Goal: Task Accomplishment & Management: Manage account settings

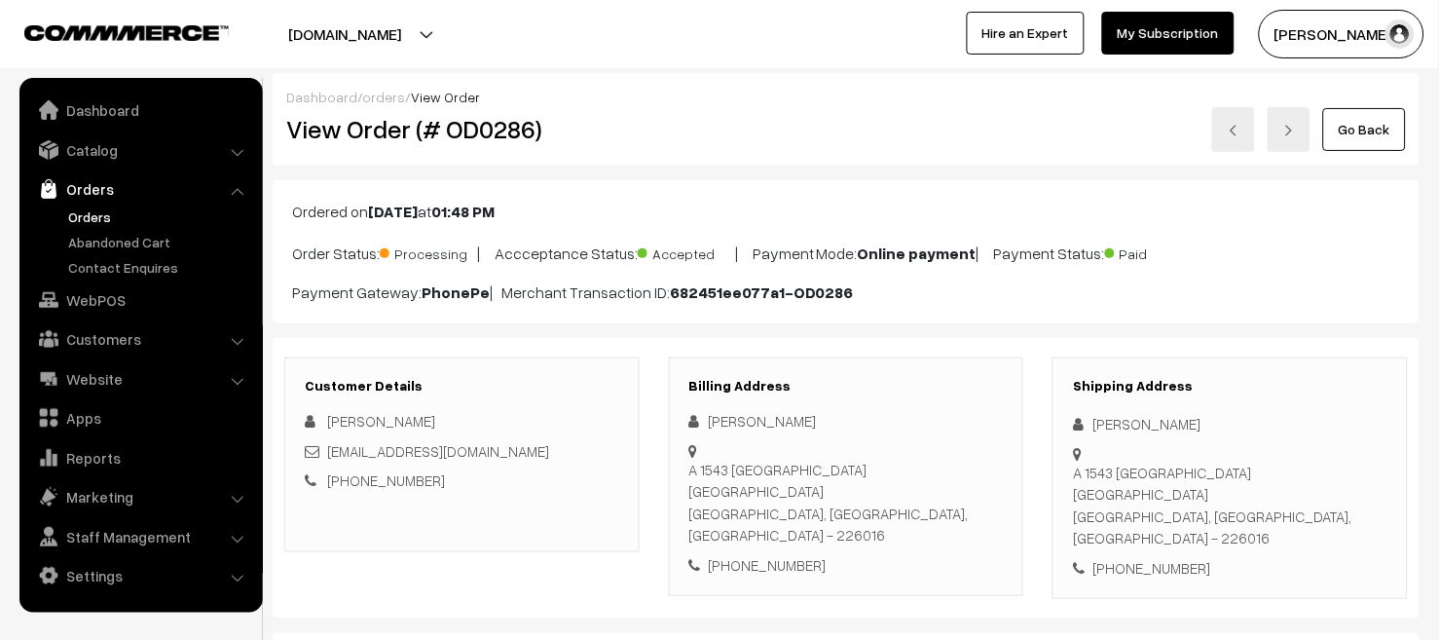
click at [73, 218] on link "Orders" at bounding box center [159, 216] width 193 height 20
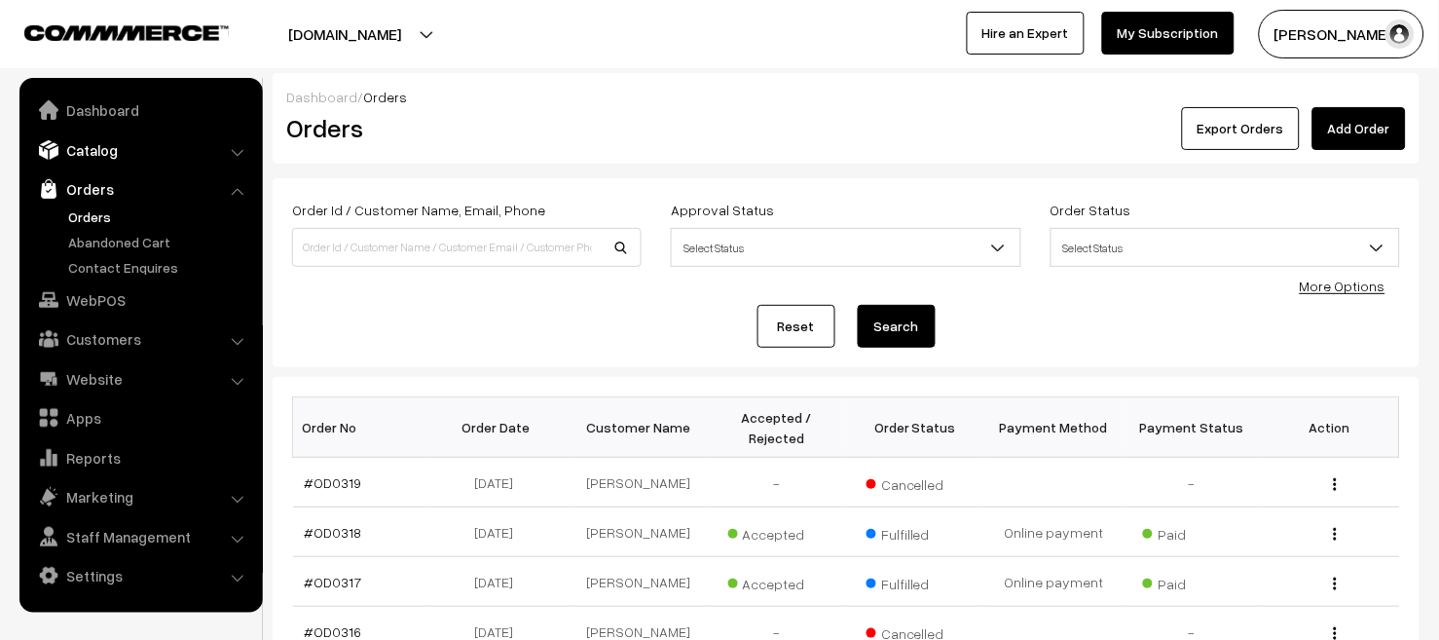
click at [159, 156] on link "Catalog" at bounding box center [140, 149] width 232 height 35
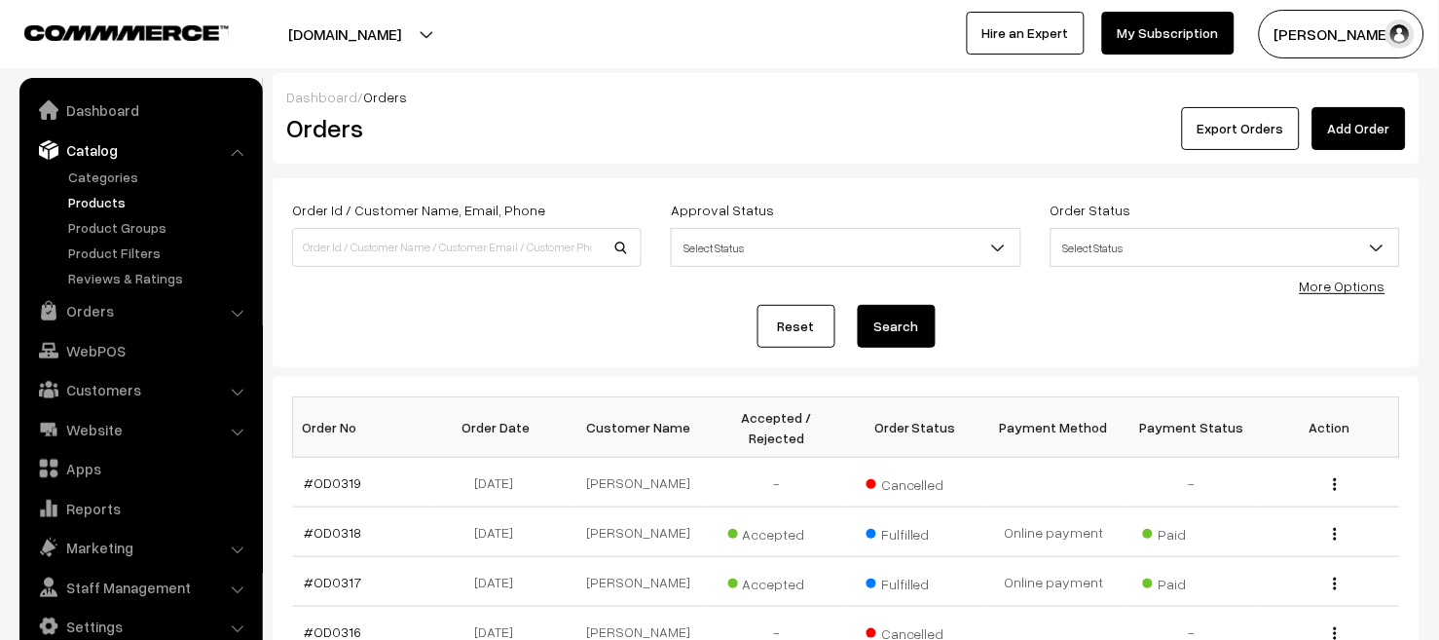
click at [133, 204] on link "Products" at bounding box center [159, 202] width 193 height 20
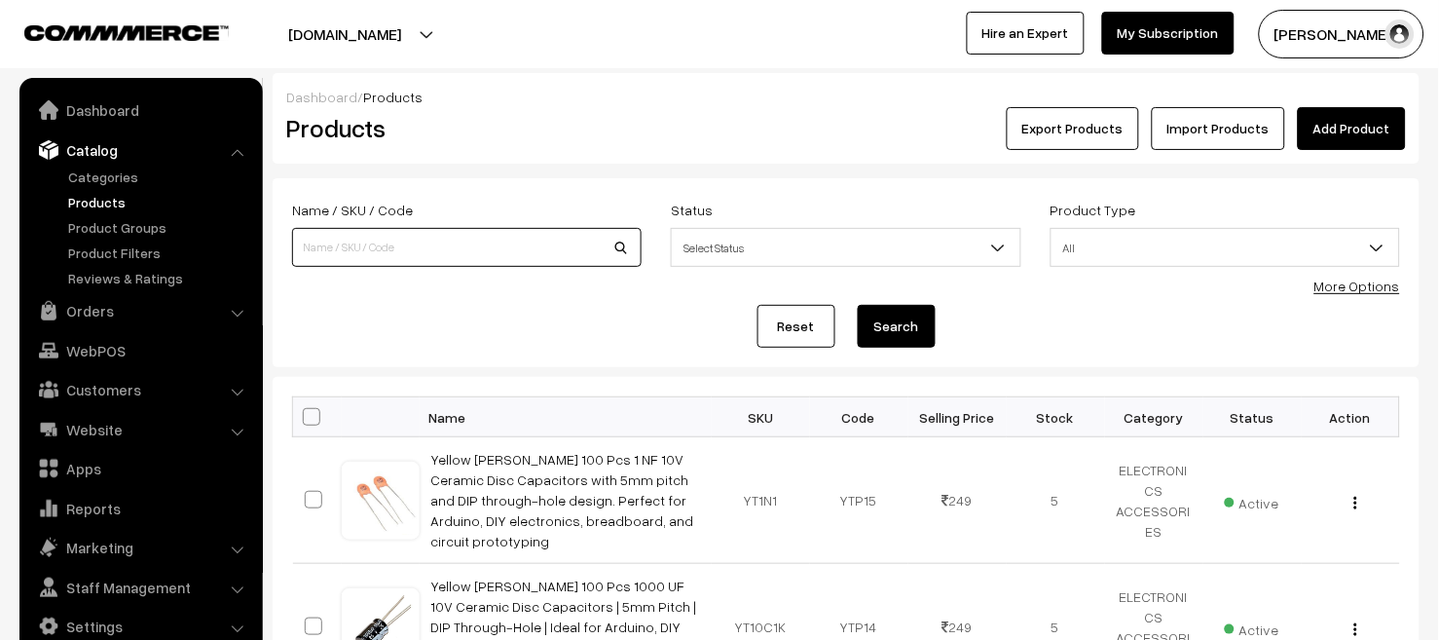
click at [349, 244] on input at bounding box center [467, 247] width 350 height 39
type input "1014D"
click at [907, 347] on button "Search" at bounding box center [897, 326] width 78 height 43
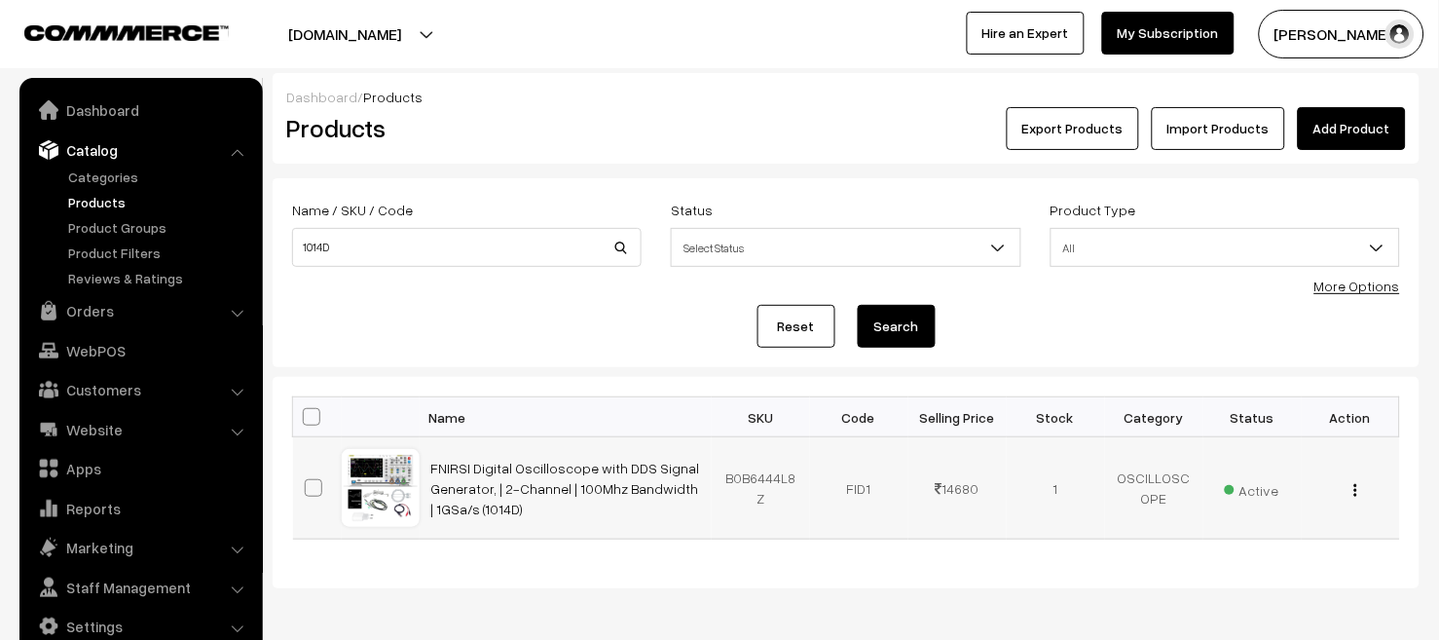
click at [1357, 486] on button "button" at bounding box center [1355, 490] width 5 height 16
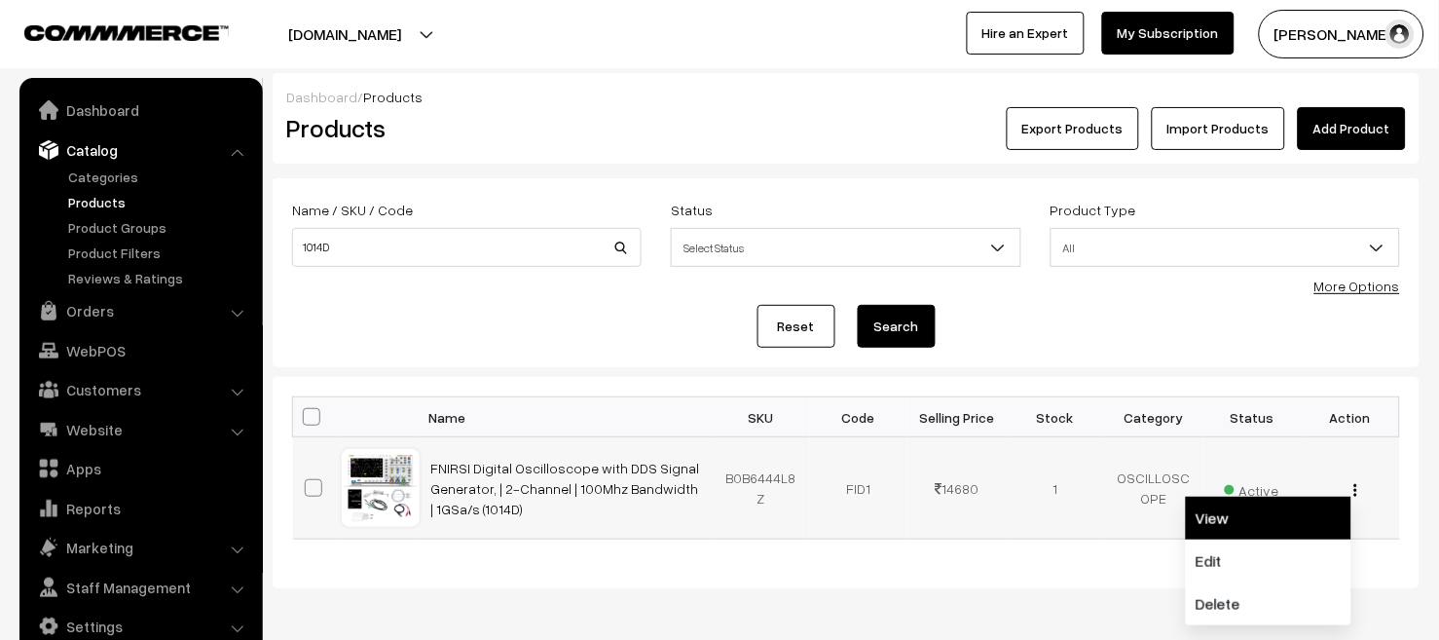
click at [1295, 519] on link "View" at bounding box center [1269, 518] width 166 height 43
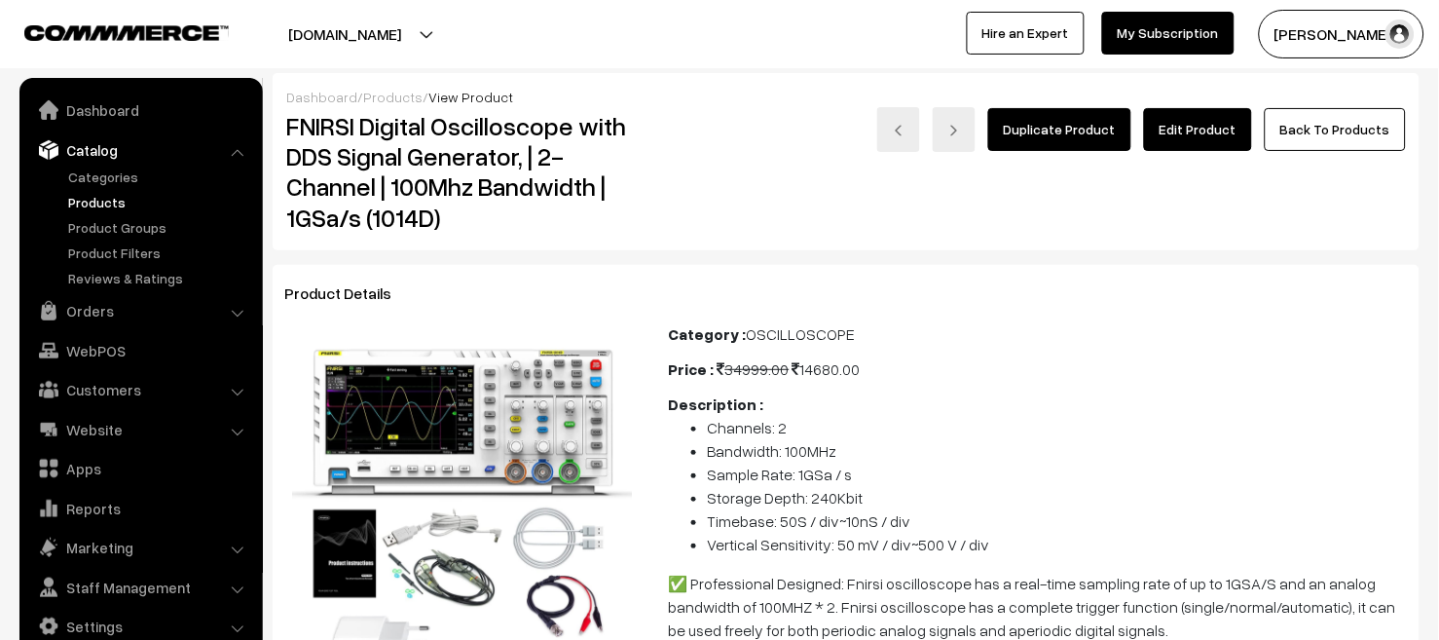
click at [1190, 122] on link "Edit Product" at bounding box center [1198, 129] width 108 height 43
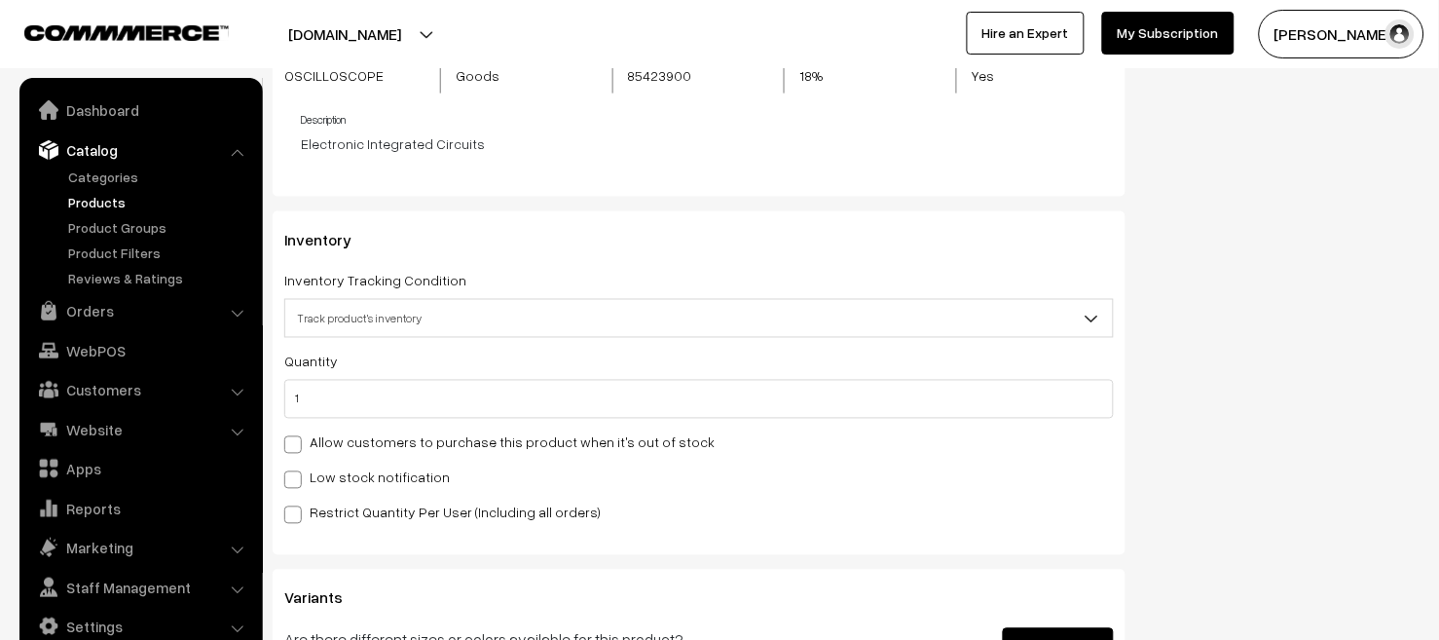
scroll to position [2148, 0]
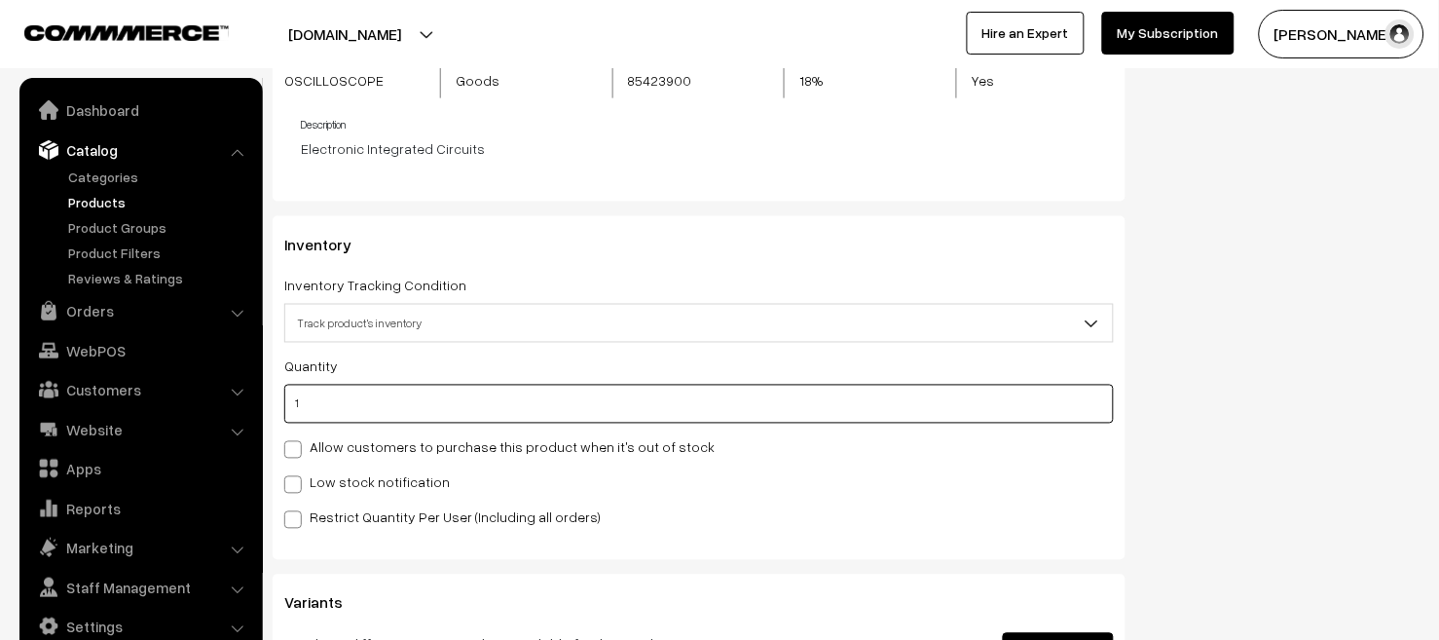
click at [414, 401] on input "1" at bounding box center [698, 404] width 829 height 39
type input "0"
type input "1"
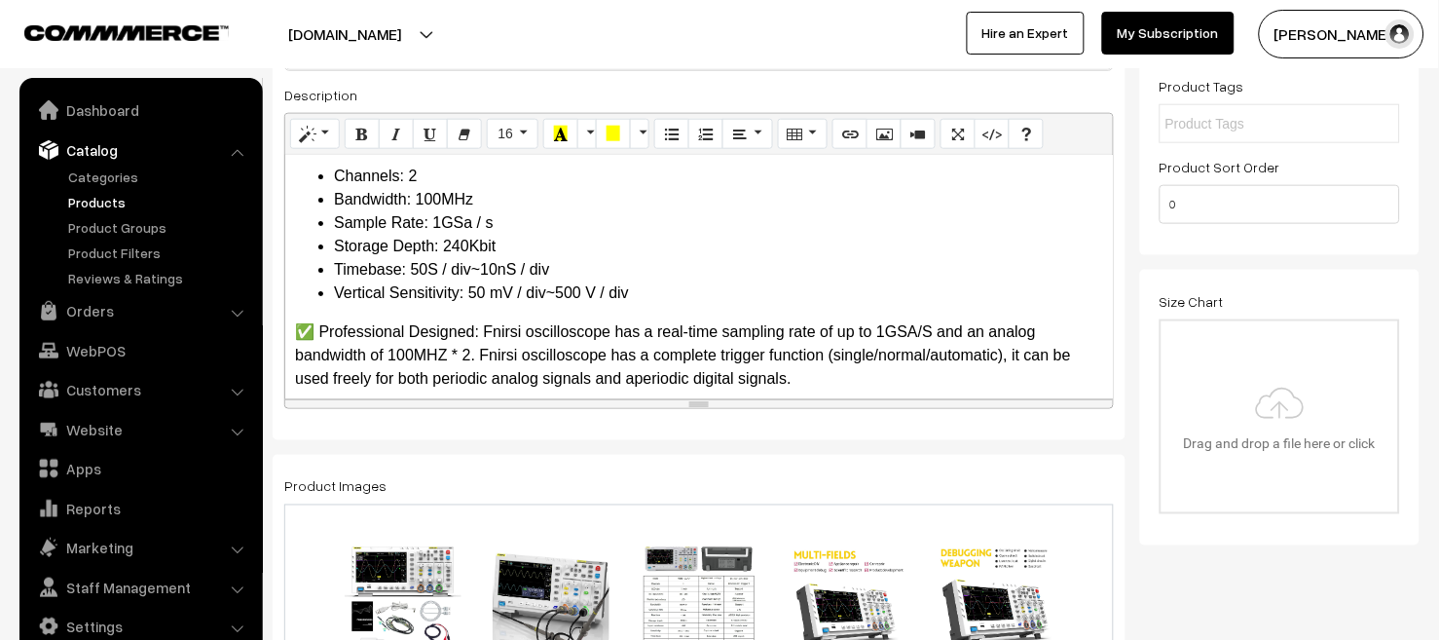
scroll to position [0, 0]
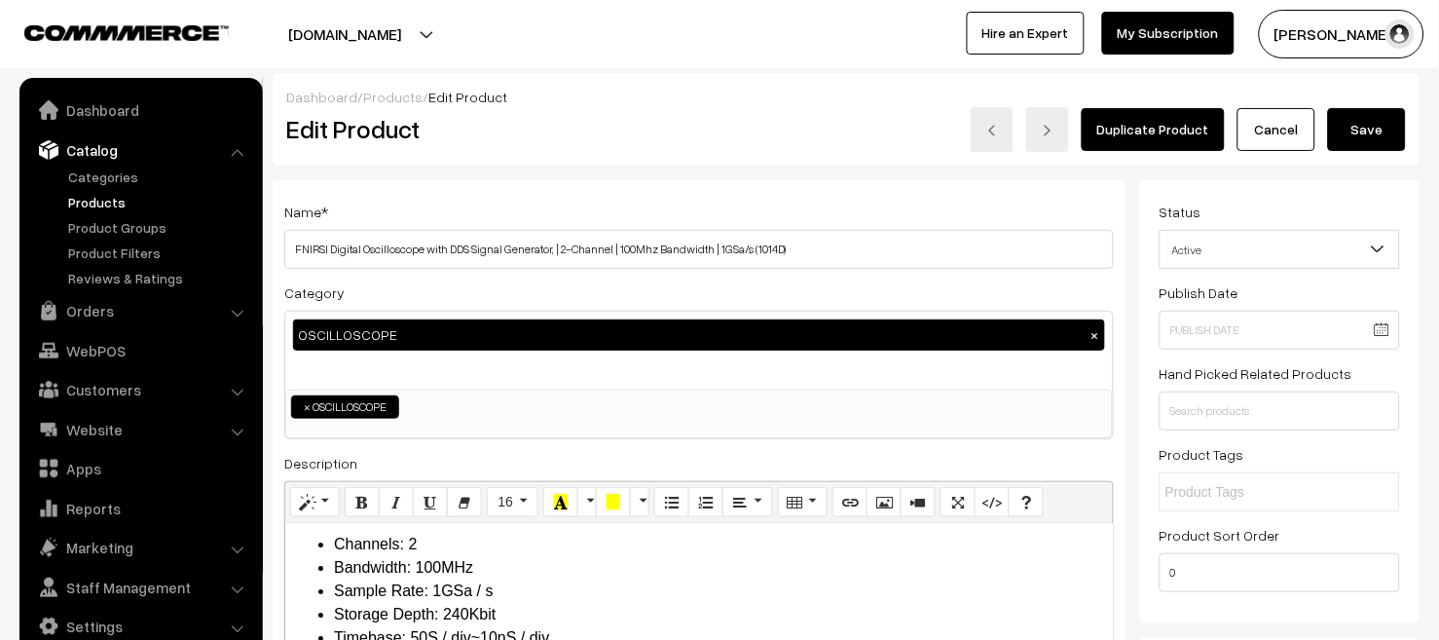
type input "0"
click at [1377, 132] on button "Save" at bounding box center [1367, 129] width 78 height 43
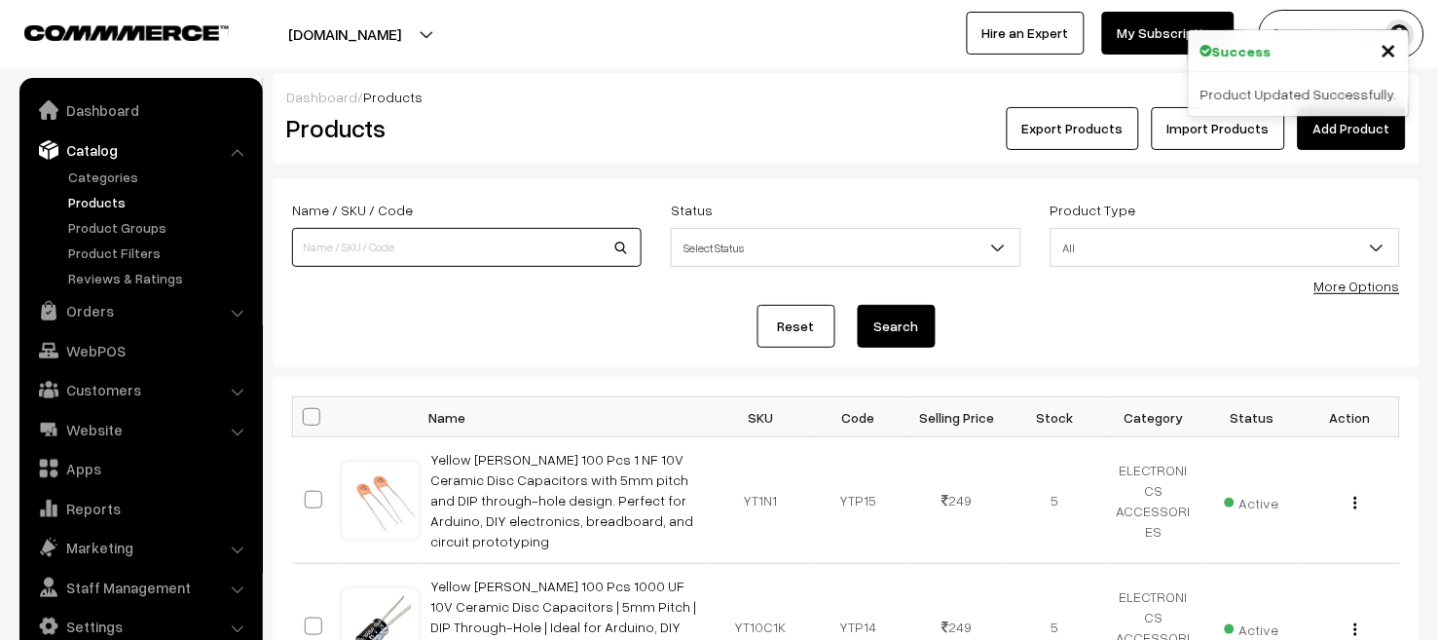
click at [491, 255] on input at bounding box center [467, 247] width 350 height 39
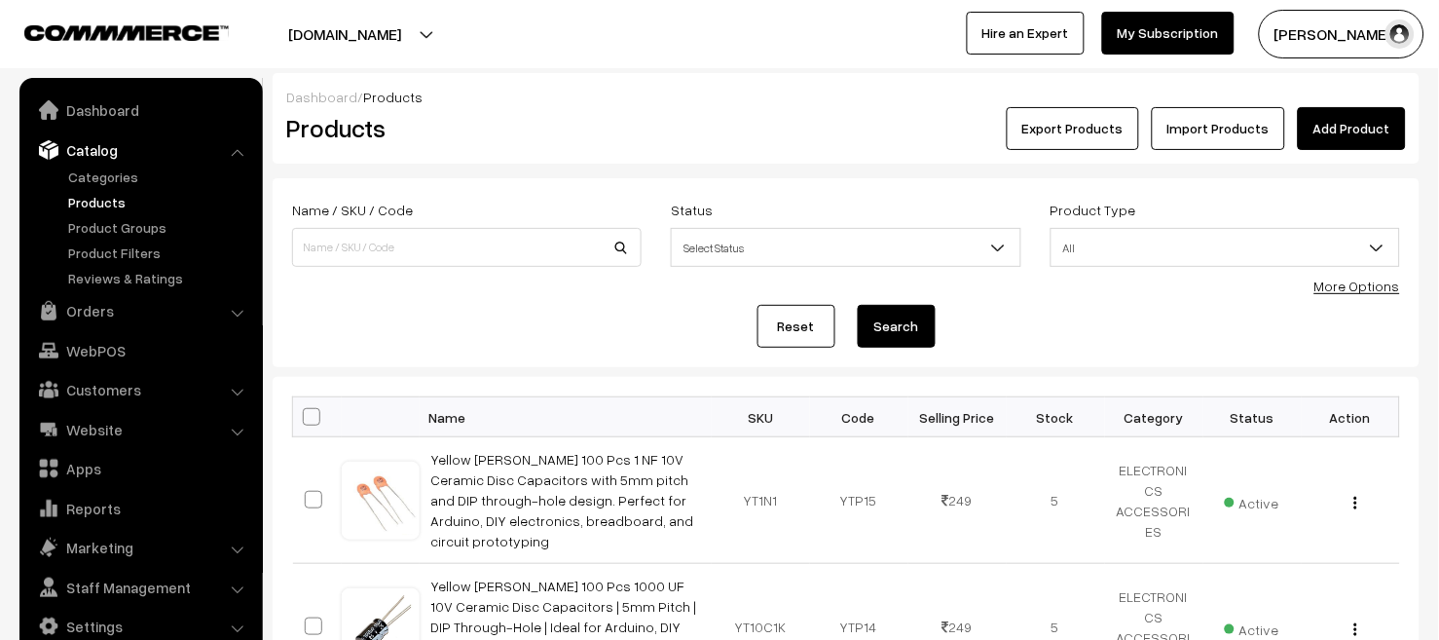
click at [662, 318] on div "Reset Search" at bounding box center [846, 326] width 1108 height 43
click at [502, 246] on input at bounding box center [467, 247] width 350 height 39
paste input "SG-002A"
type input "SG-002A"
click at [901, 329] on button "Search" at bounding box center [897, 326] width 78 height 43
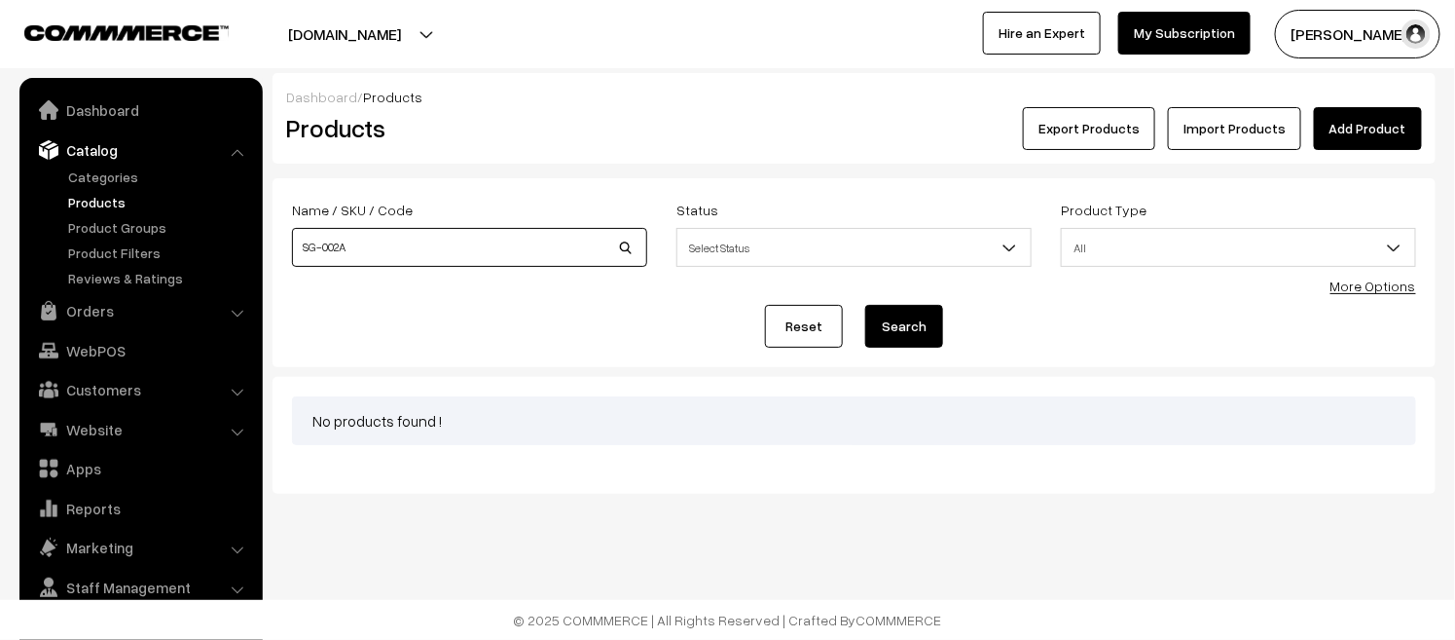
click at [443, 256] on input "SG-002A" at bounding box center [469, 247] width 355 height 39
type input "SG-002"
click at [865, 305] on button "Search" at bounding box center [904, 326] width 78 height 43
